Goal: Transaction & Acquisition: Purchase product/service

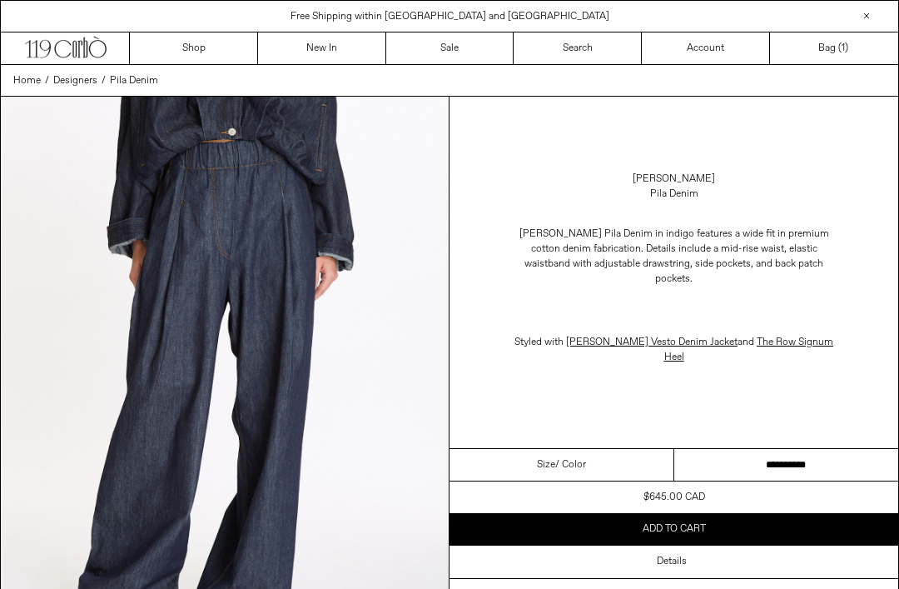
click at [796, 454] on select "**********" at bounding box center [786, 465] width 225 height 32
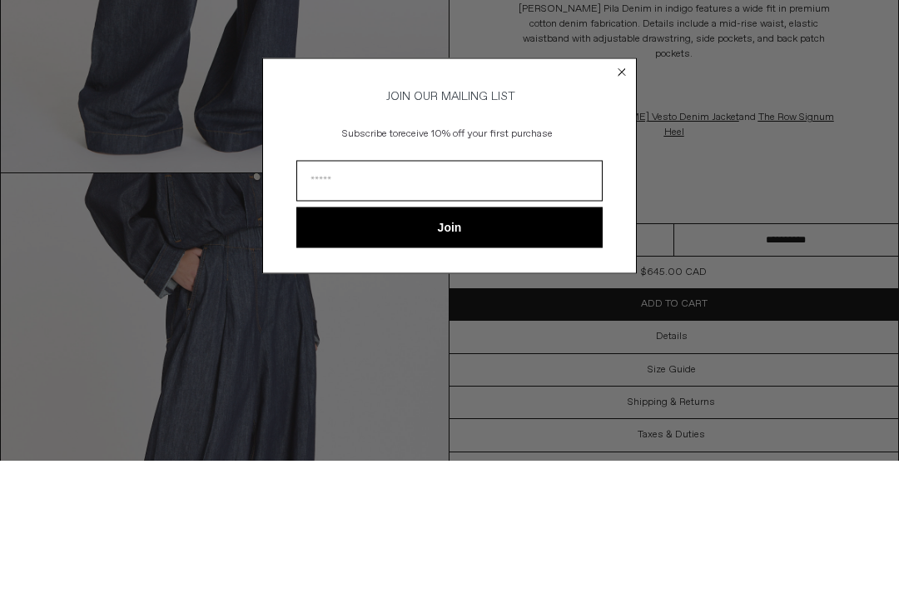
click at [614, 192] on icon "Close dialog" at bounding box center [621, 200] width 17 height 17
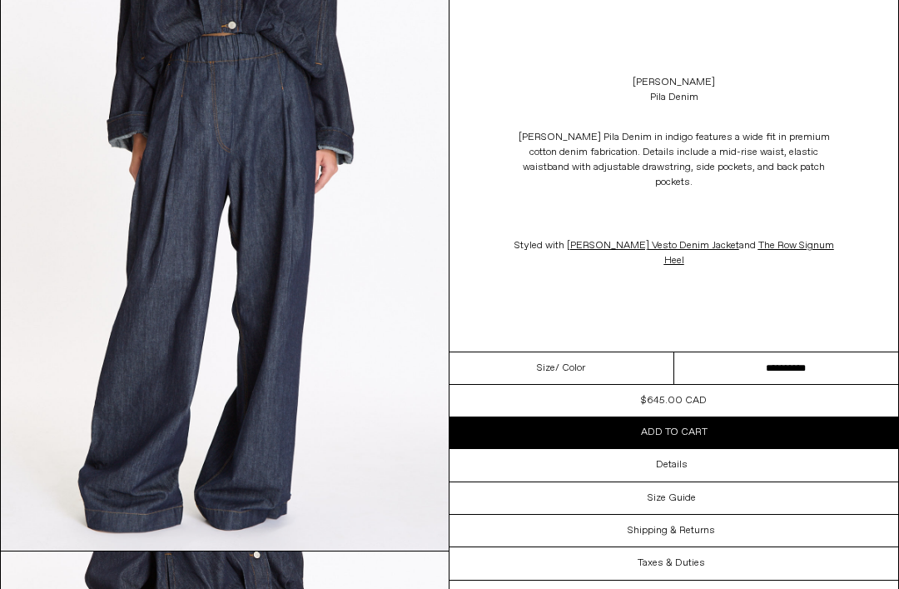
scroll to position [0, 0]
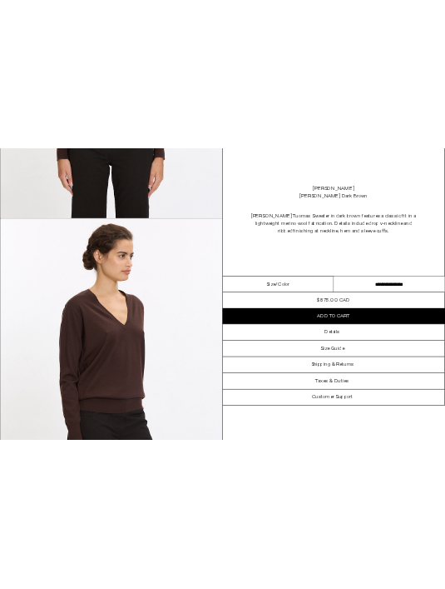
scroll to position [565, 0]
